Goal: Information Seeking & Learning: Learn about a topic

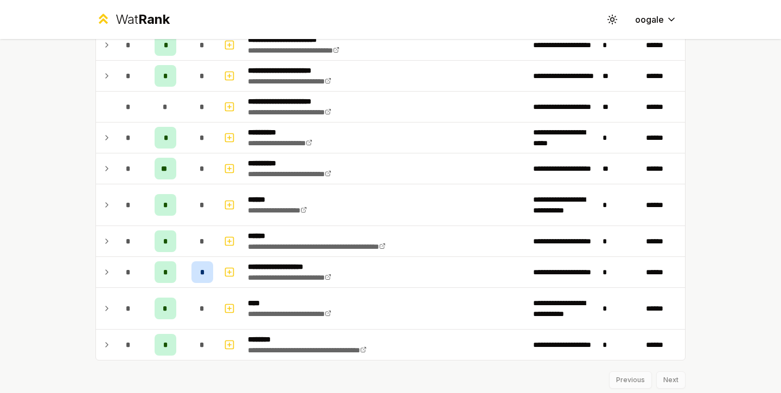
scroll to position [1406, 0]
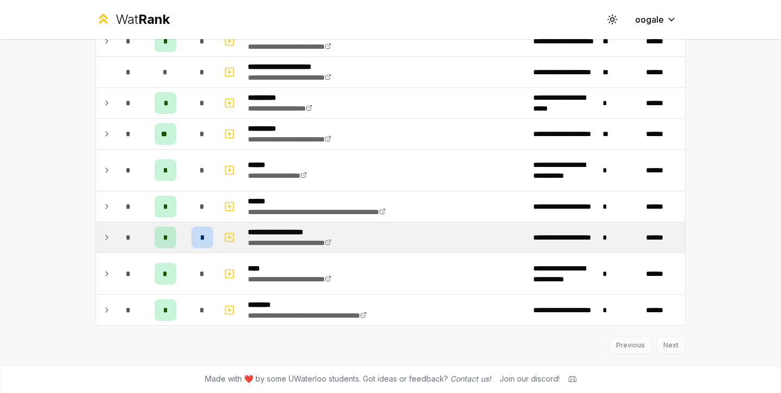
click at [168, 231] on div "*" at bounding box center [166, 238] width 22 height 22
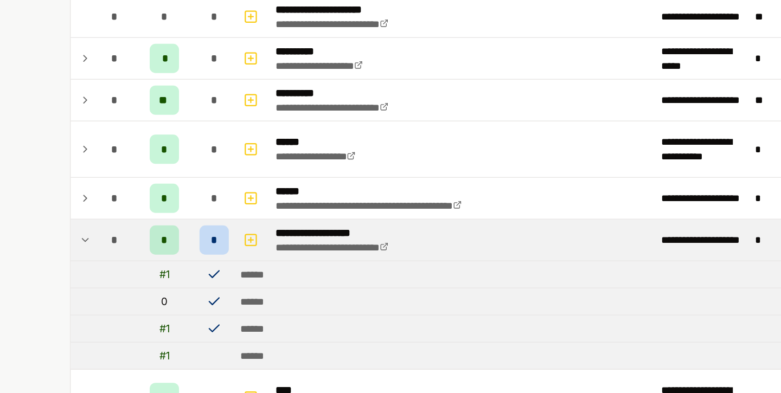
click at [183, 231] on tr "**********" at bounding box center [390, 237] width 589 height 31
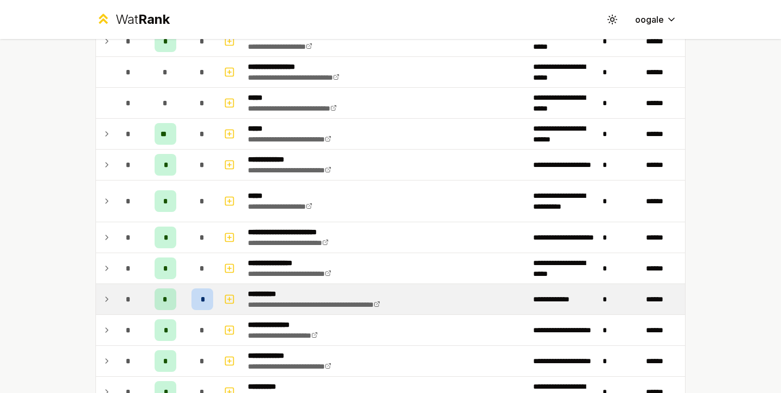
scroll to position [698, 0]
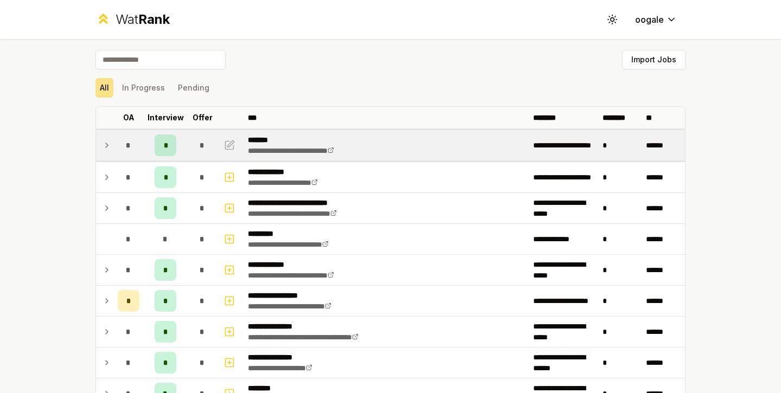
click at [137, 149] on td "*" at bounding box center [128, 145] width 30 height 30
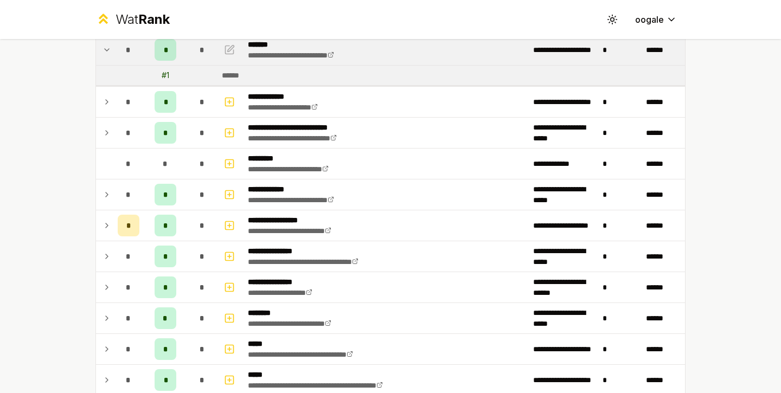
scroll to position [99, 0]
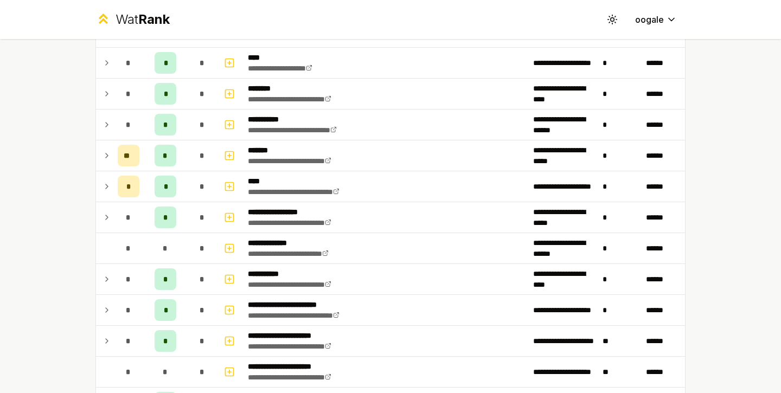
click at [162, 135] on div "*" at bounding box center [166, 125] width 22 height 22
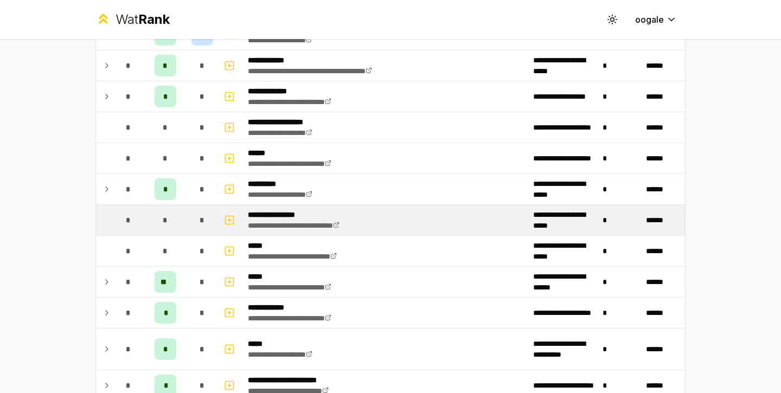
scroll to position [560, 0]
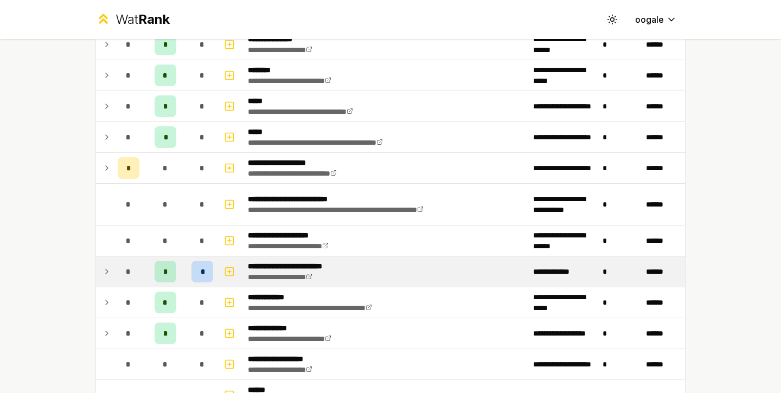
click at [182, 267] on td "*" at bounding box center [165, 272] width 43 height 30
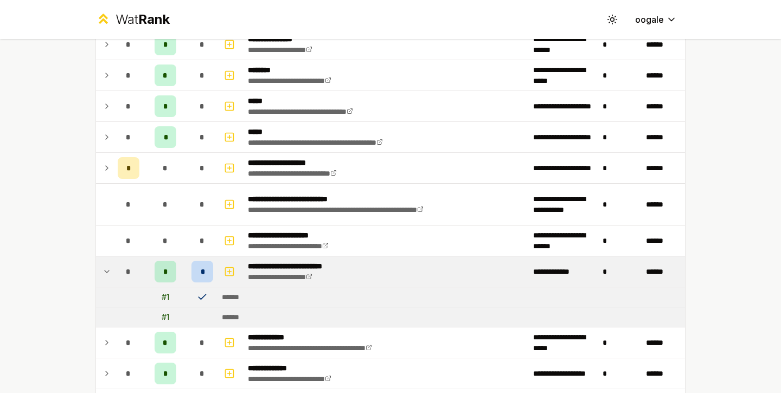
scroll to position [365, 0]
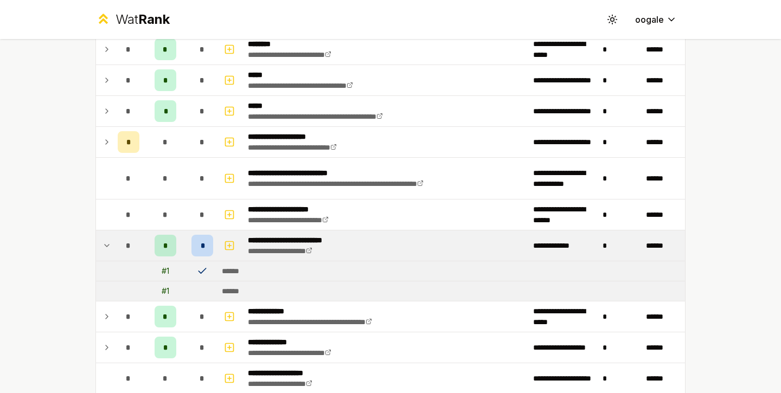
click at [270, 238] on p "**********" at bounding box center [301, 240] width 107 height 11
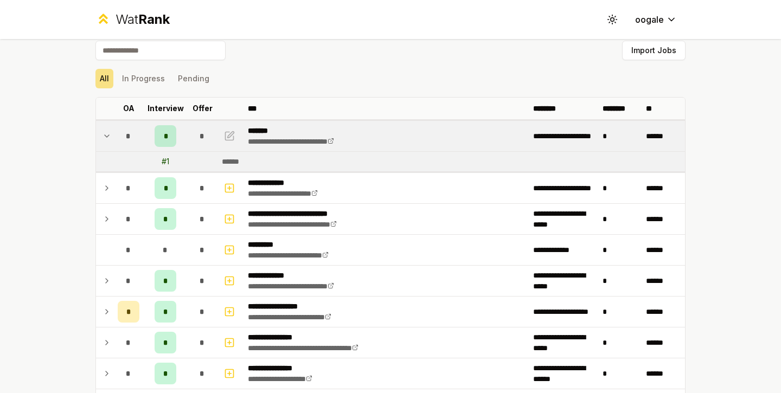
scroll to position [0, 0]
